Goal: Task Accomplishment & Management: Manage account settings

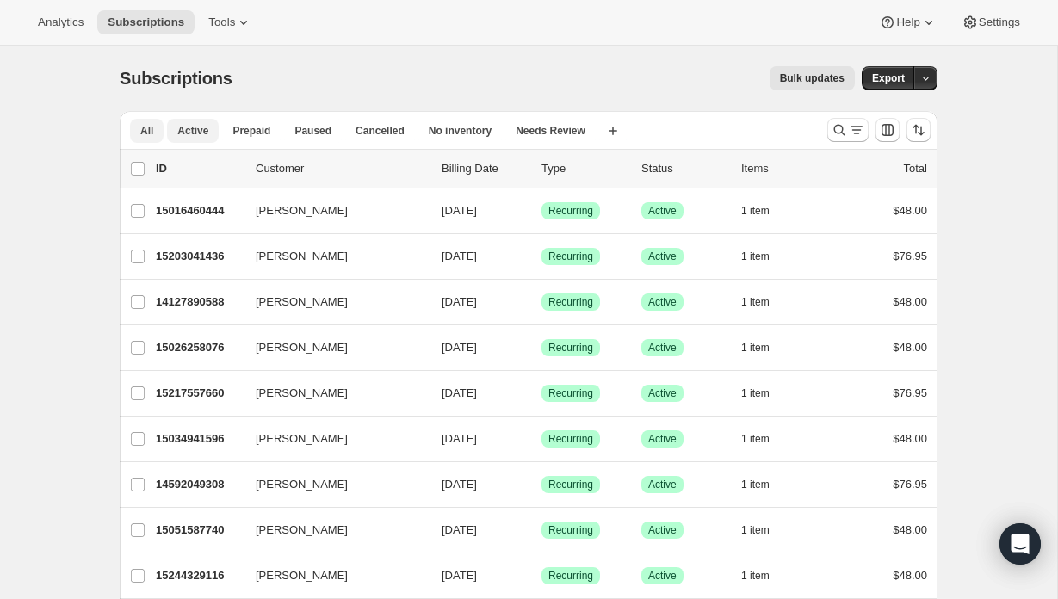
click at [170, 138] on button "Active" at bounding box center [193, 131] width 52 height 24
click at [878, 88] on button "Export" at bounding box center [888, 78] width 53 height 24
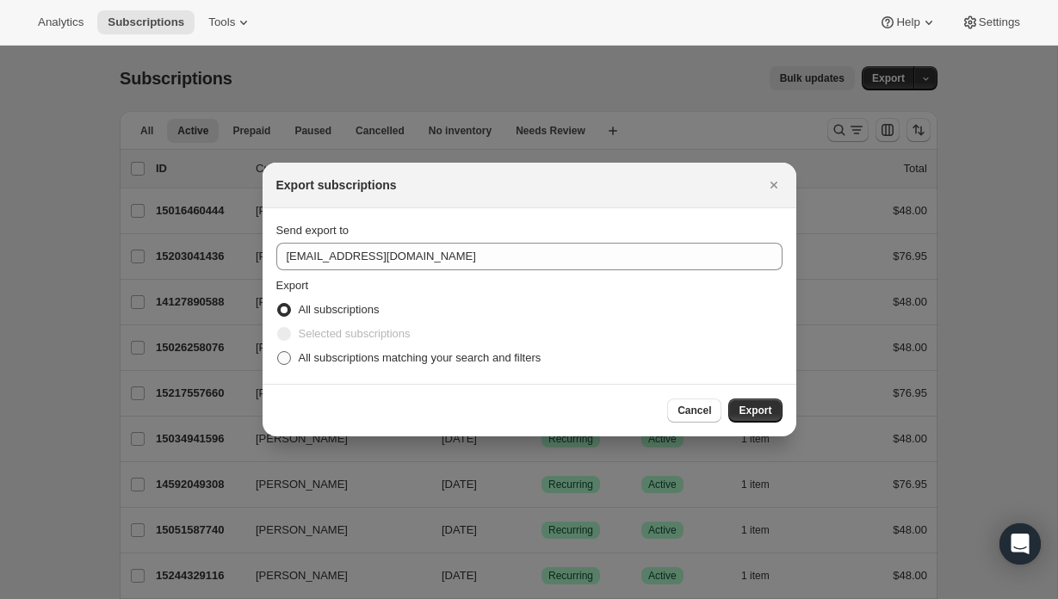
click at [295, 360] on label "All subscriptions matching your search and filters" at bounding box center [408, 358] width 265 height 24
click at [278, 352] on input "All subscriptions matching your search and filters" at bounding box center [277, 351] width 1 height 1
radio input "true"
click at [746, 412] on span "Export" at bounding box center [755, 411] width 33 height 14
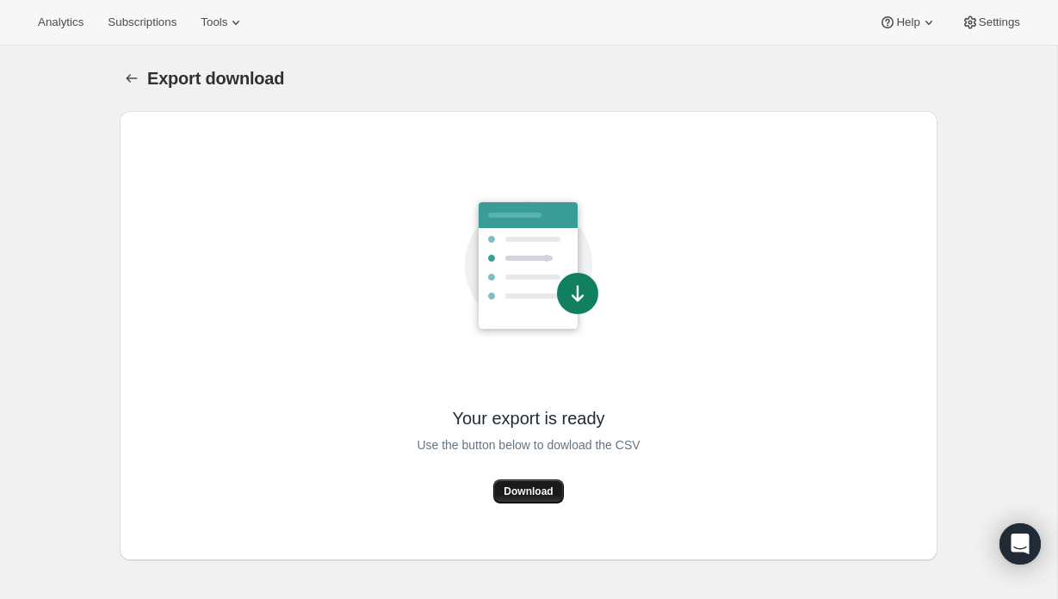
click at [514, 482] on button "Download" at bounding box center [528, 492] width 70 height 24
click at [554, 486] on button "Download" at bounding box center [528, 492] width 70 height 24
click at [524, 494] on span "Download" at bounding box center [528, 492] width 49 height 14
